Goal: Navigation & Orientation: Find specific page/section

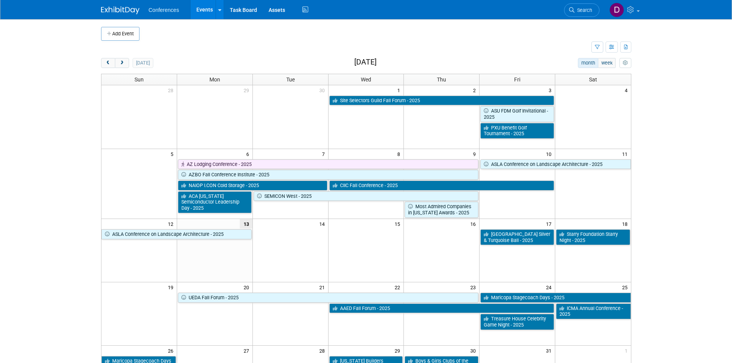
click at [409, 48] on td at bounding box center [346, 47] width 490 height 13
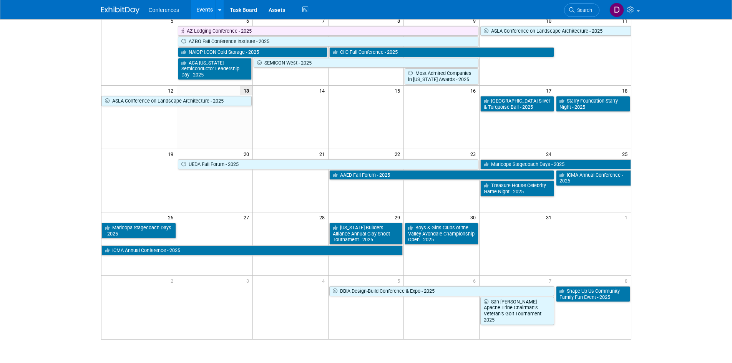
scroll to position [115, 0]
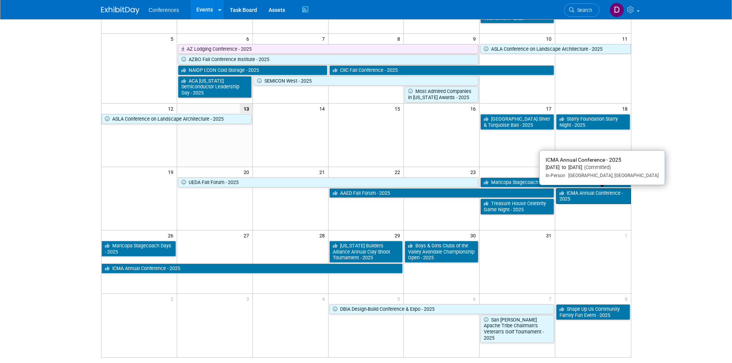
click at [588, 196] on link "ICMA Annual Conference - 2025" at bounding box center [593, 196] width 75 height 16
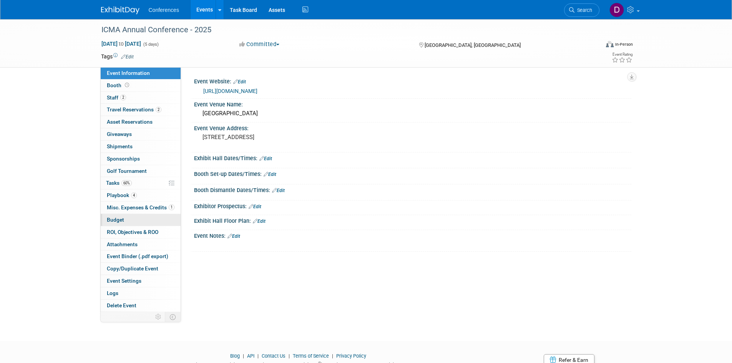
click at [119, 223] on link "Budget" at bounding box center [141, 220] width 80 height 12
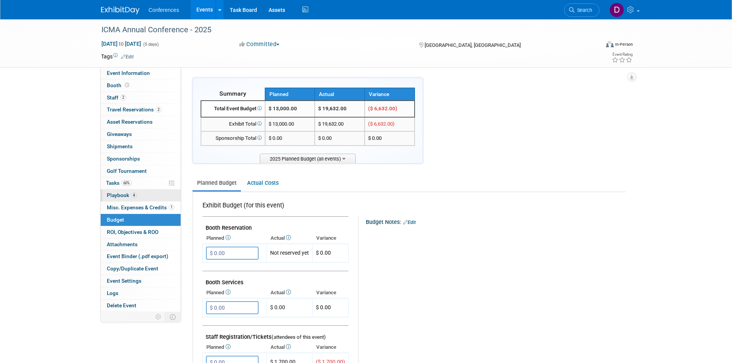
click at [116, 198] on span "Playbook 4" at bounding box center [122, 195] width 30 height 6
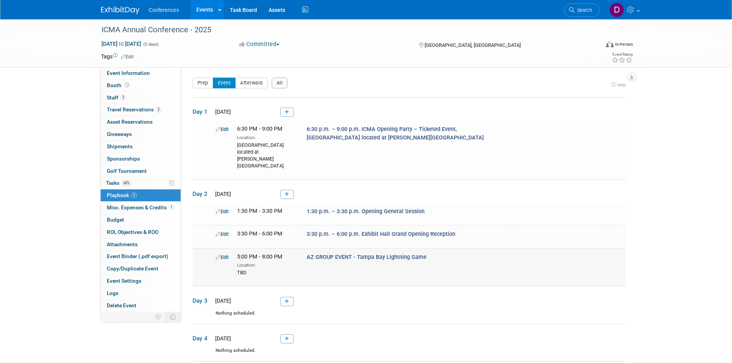
click at [360, 254] on span "AZ GROUP EVENT - Tampa Bay Lightning Game" at bounding box center [367, 257] width 120 height 7
click at [123, 207] on span "Misc. Expenses & Credits 1" at bounding box center [141, 207] width 68 height 6
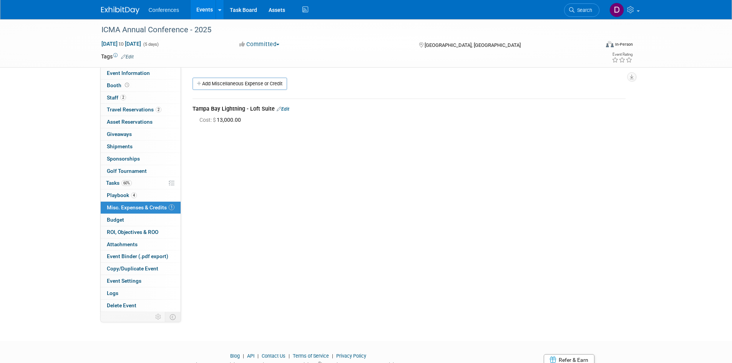
click at [124, 7] on img at bounding box center [120, 11] width 38 height 8
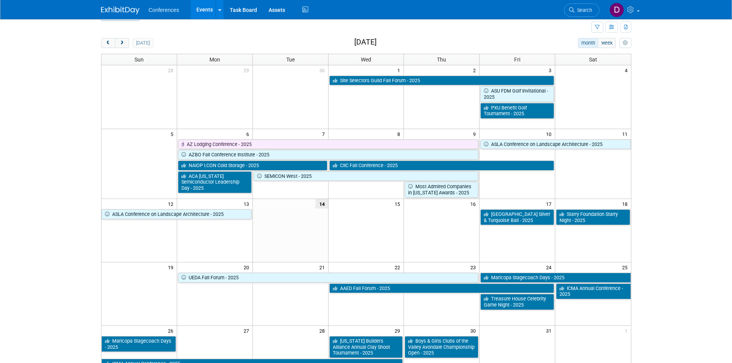
scroll to position [1, 0]
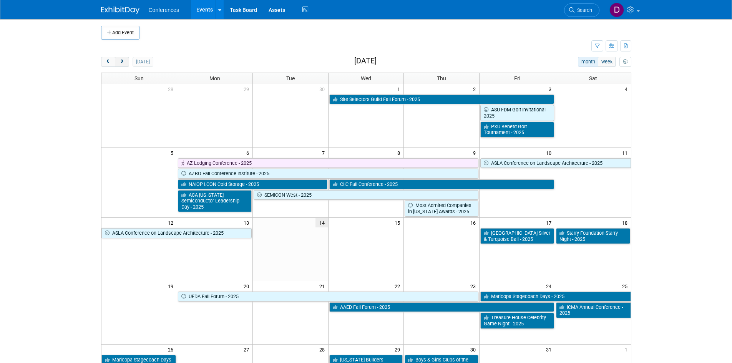
click at [121, 60] on span "next" at bounding box center [122, 62] width 6 height 5
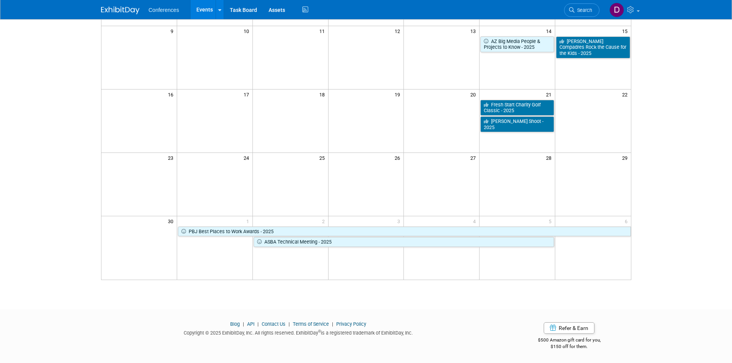
scroll to position [33, 0]
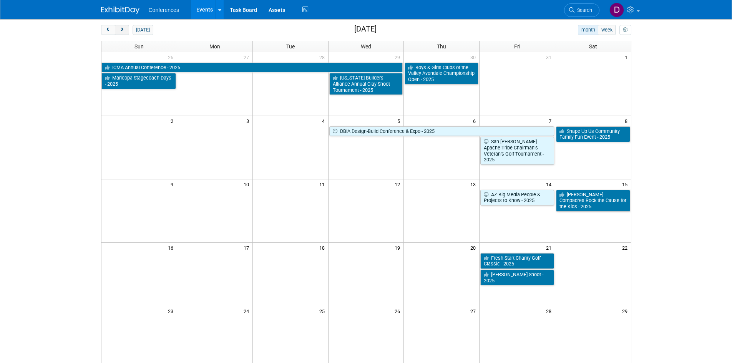
click at [124, 28] on span "next" at bounding box center [122, 30] width 6 height 5
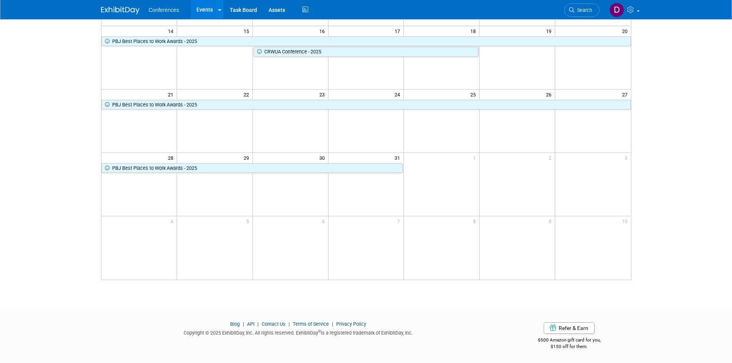
scroll to position [0, 0]
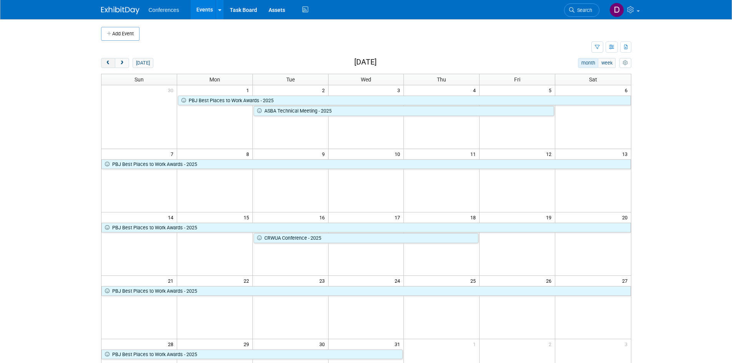
click at [109, 63] on span "prev" at bounding box center [108, 63] width 6 height 5
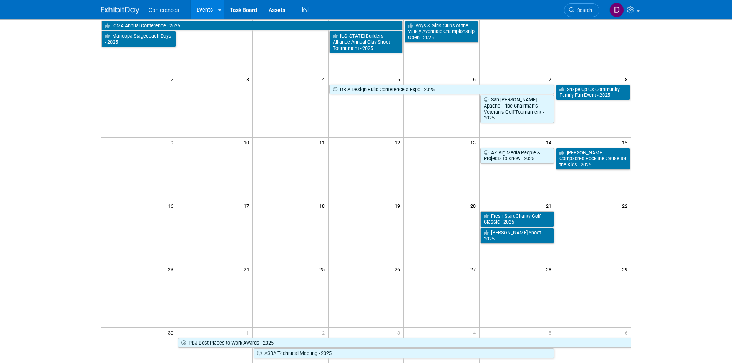
scroll to position [38, 0]
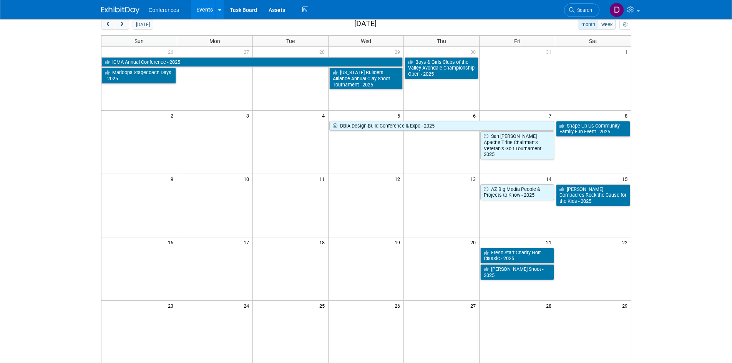
click at [683, 151] on body "Conferences Events Add Event Bulk Upload Events Shareable Event Boards Recently…" at bounding box center [366, 143] width 732 height 363
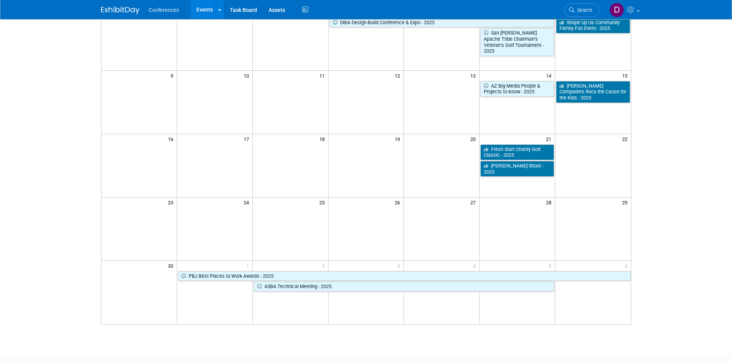
scroll to position [0, 0]
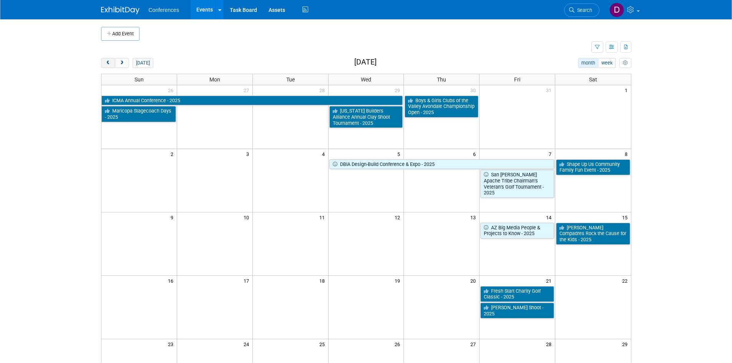
click at [106, 62] on span "prev" at bounding box center [108, 63] width 6 height 5
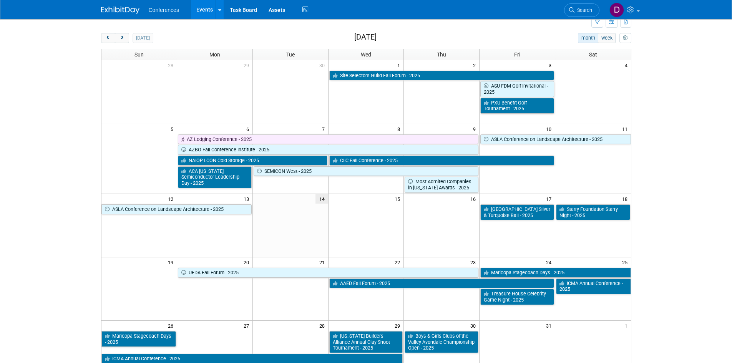
scroll to position [38, 0]
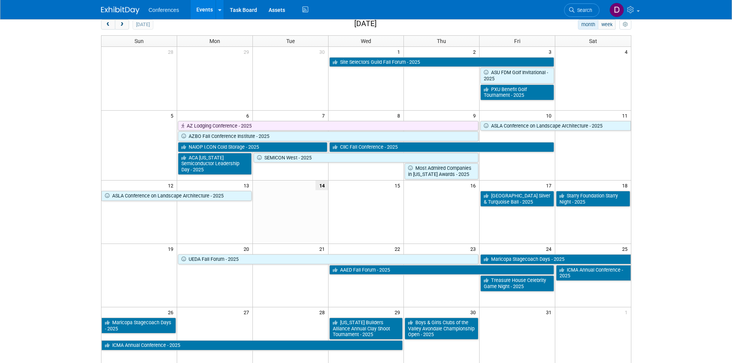
click at [66, 96] on body "Conferences Events Add Event Bulk Upload Events Shareable Event Boards Recently…" at bounding box center [366, 143] width 732 height 363
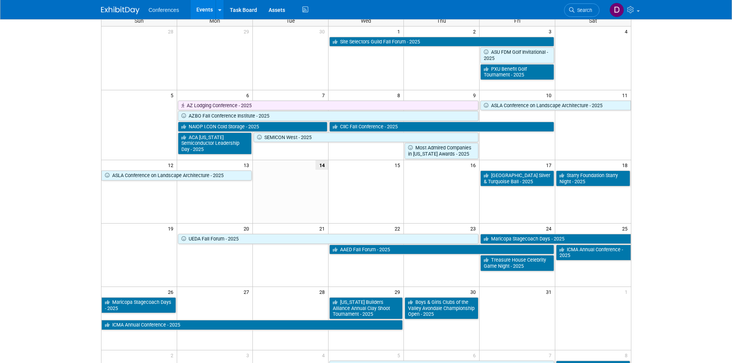
scroll to position [0, 0]
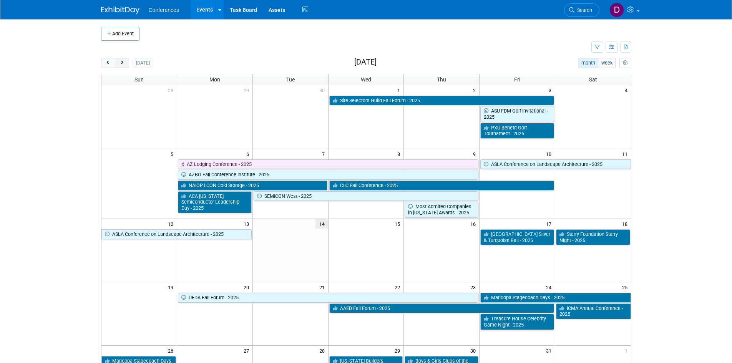
click at [122, 63] on span "next" at bounding box center [122, 63] width 6 height 5
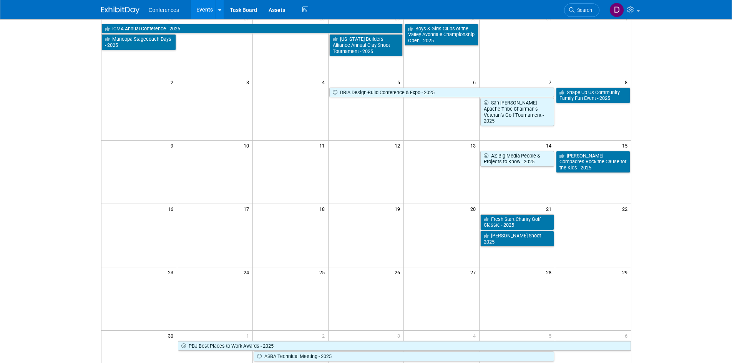
scroll to position [71, 0]
